Goal: Find specific page/section: Find specific page/section

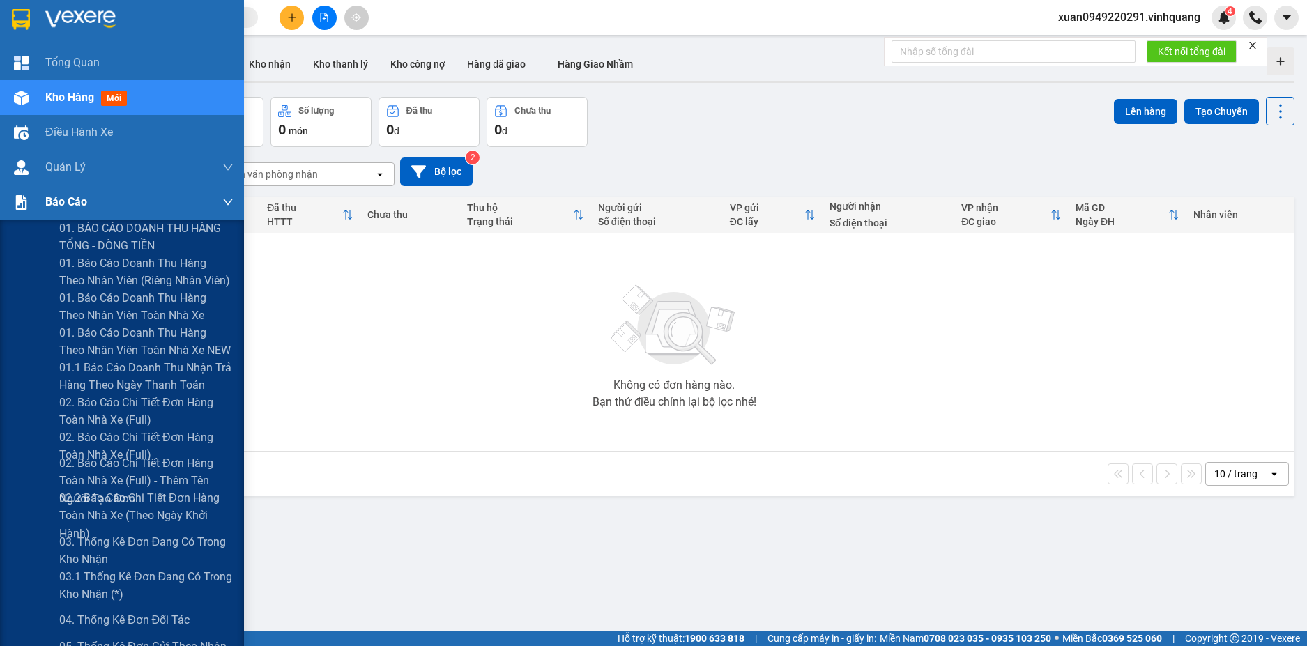
click at [55, 205] on span "Báo cáo" at bounding box center [66, 201] width 42 height 17
